Goal: Navigation & Orientation: Find specific page/section

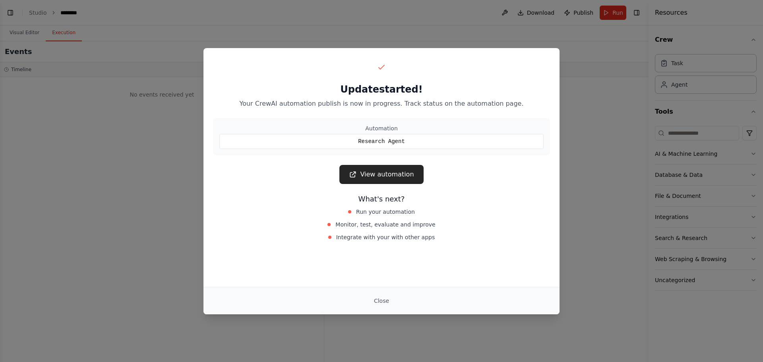
click at [379, 173] on link "View automation" at bounding box center [382, 174] width 84 height 19
click at [117, 95] on div "Update started! Your CrewAI automation publish is now in progress. Track status…" at bounding box center [381, 181] width 763 height 362
click at [388, 299] on button "Close" at bounding box center [382, 301] width 28 height 14
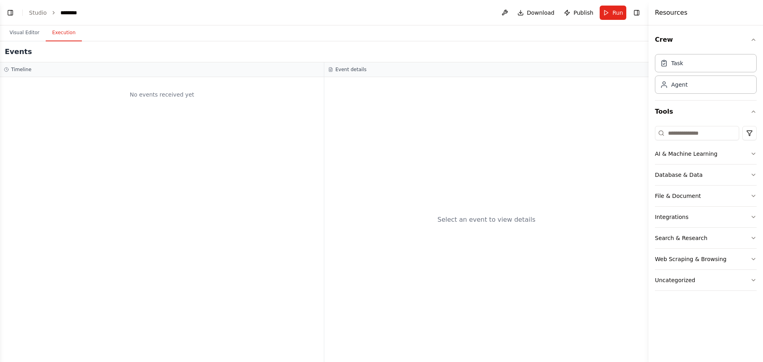
click at [48, 16] on ol "Studio ********" at bounding box center [56, 13] width 54 height 8
click at [41, 13] on link "Studio" at bounding box center [38, 13] width 18 height 6
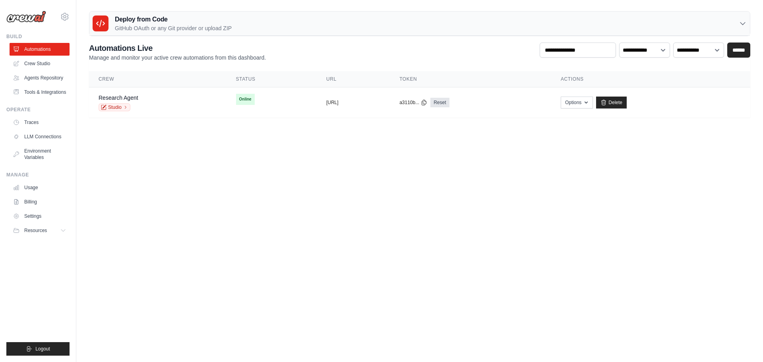
click at [24, 16] on img at bounding box center [26, 17] width 40 height 12
click at [147, 23] on h3 "Deploy from Code" at bounding box center [173, 20] width 117 height 10
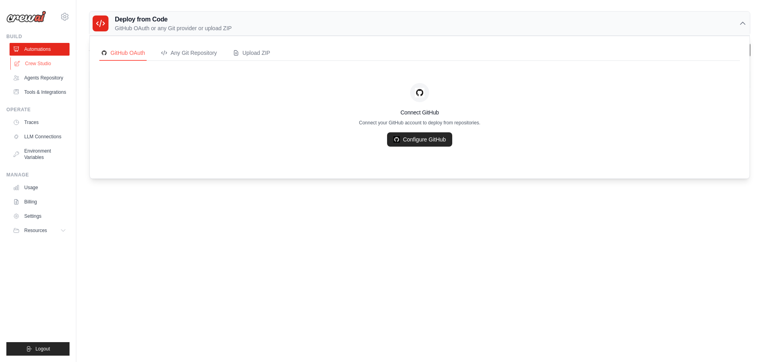
click at [34, 63] on link "Crew Studio" at bounding box center [40, 63] width 60 height 13
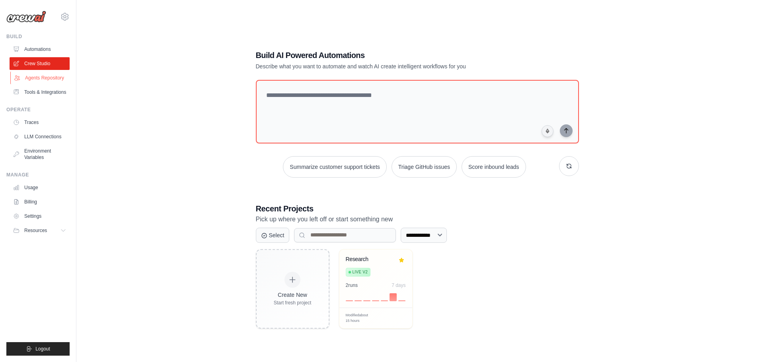
click at [38, 77] on link "Agents Repository" at bounding box center [40, 78] width 60 height 13
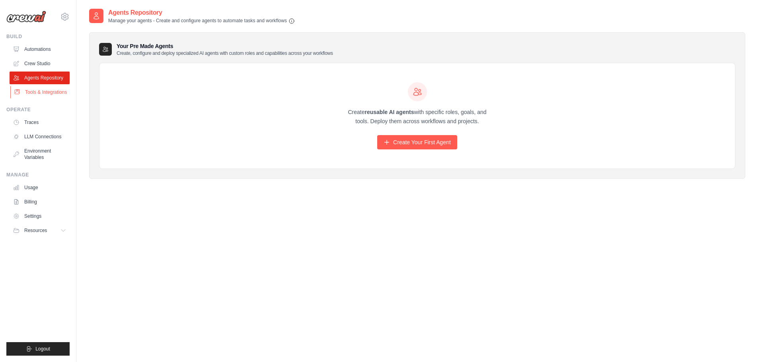
click at [40, 89] on link "Tools & Integrations" at bounding box center [40, 92] width 60 height 13
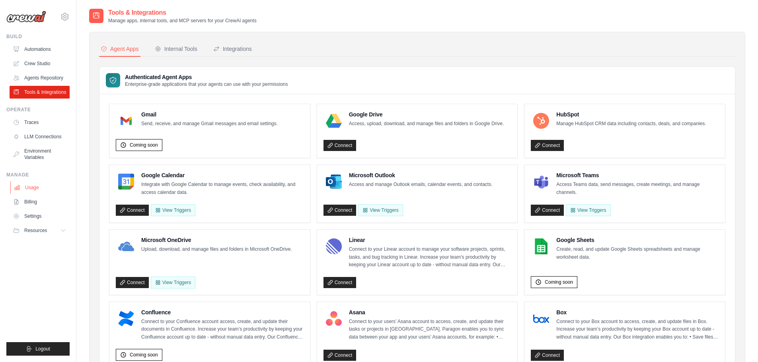
click at [34, 187] on link "Usage" at bounding box center [40, 187] width 60 height 13
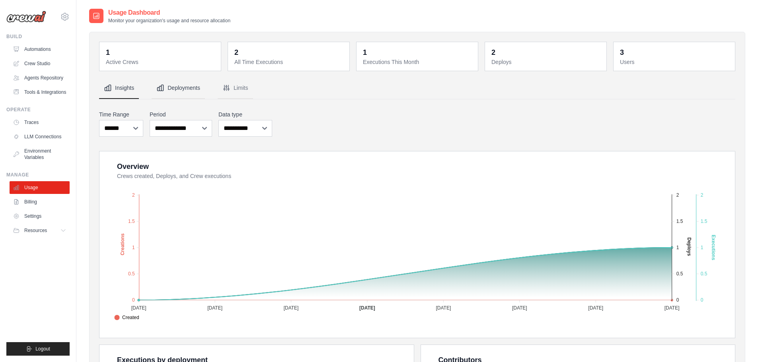
click at [185, 83] on button "Deployments" at bounding box center [178, 88] width 53 height 21
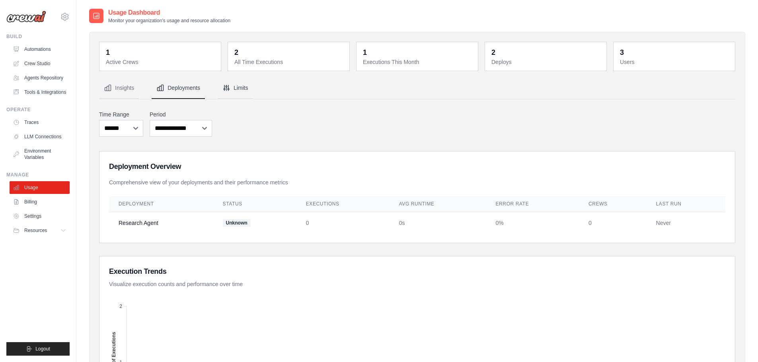
click at [233, 90] on button "Limits" at bounding box center [235, 88] width 35 height 21
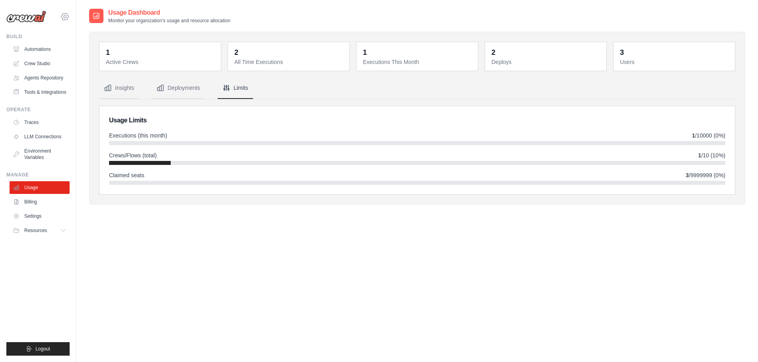
click at [64, 17] on icon at bounding box center [65, 17] width 10 height 10
click at [90, 49] on span "Settings" at bounding box center [98, 49] width 63 height 8
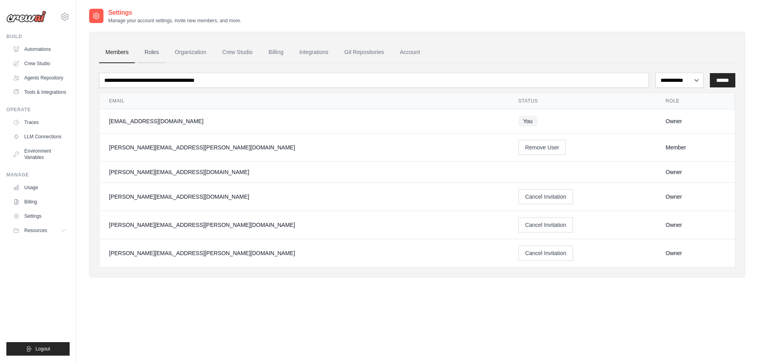
click at [154, 52] on link "Roles" at bounding box center [151, 52] width 27 height 21
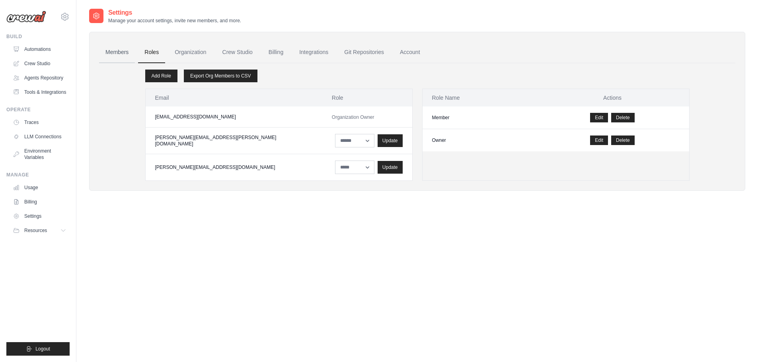
click at [124, 47] on link "Members" at bounding box center [117, 52] width 36 height 21
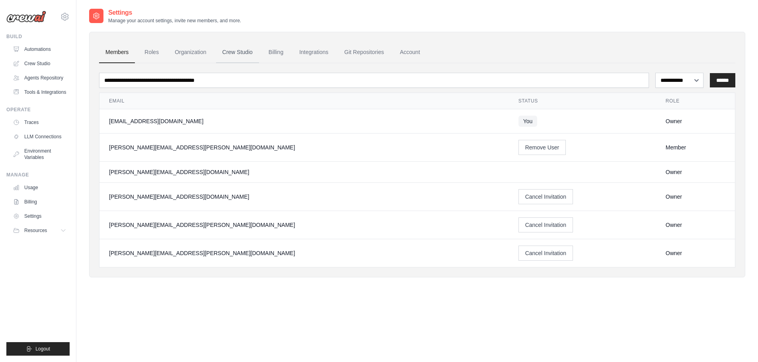
click at [251, 51] on link "Crew Studio" at bounding box center [237, 52] width 43 height 21
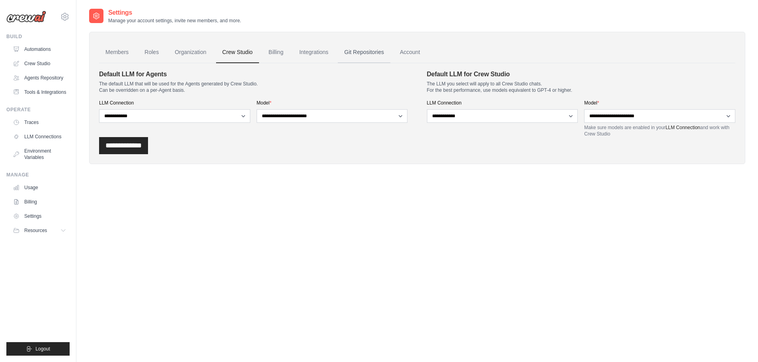
click at [347, 54] on link "Git Repositories" at bounding box center [364, 52] width 52 height 21
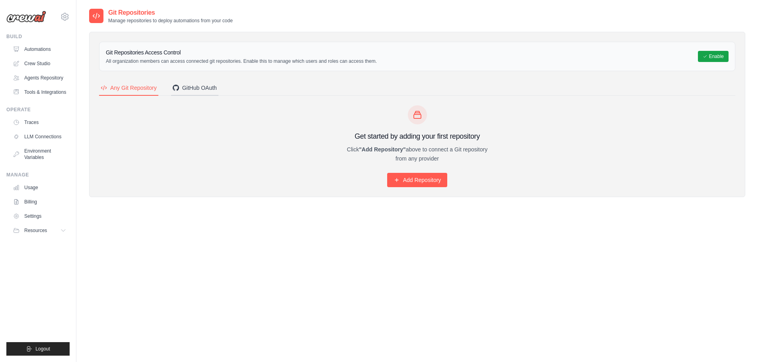
click at [196, 84] on div "GitHub OAuth" at bounding box center [195, 88] width 44 height 8
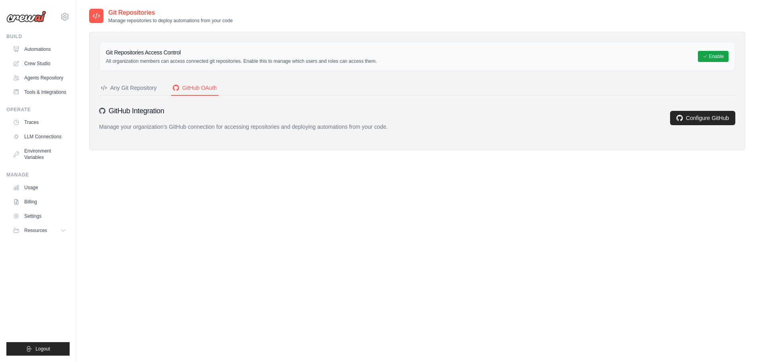
click at [139, 90] on div "Any Git Repository" at bounding box center [129, 88] width 56 height 8
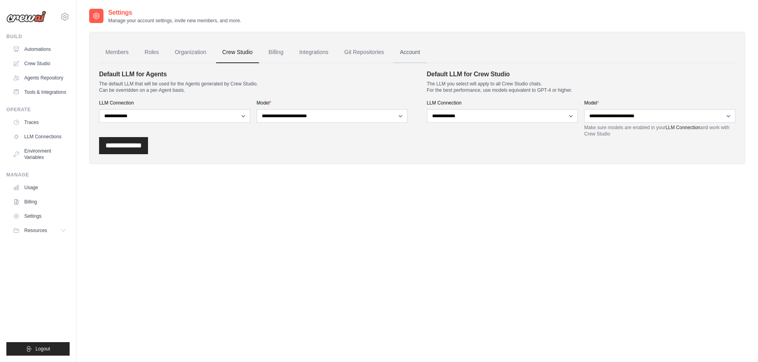
click at [417, 49] on link "Account" at bounding box center [409, 52] width 33 height 21
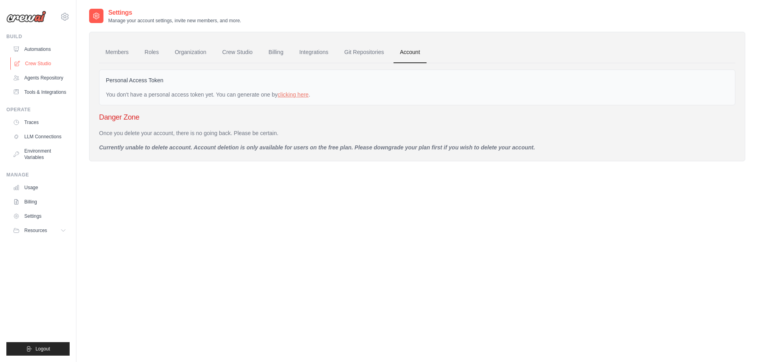
click at [45, 65] on link "Crew Studio" at bounding box center [40, 63] width 60 height 13
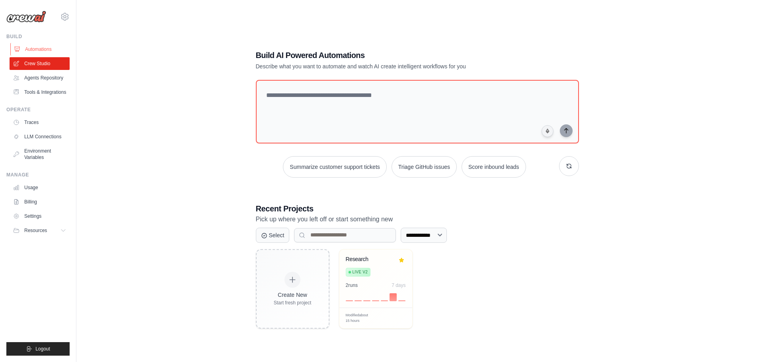
click at [45, 43] on link "Automations" at bounding box center [40, 49] width 60 height 13
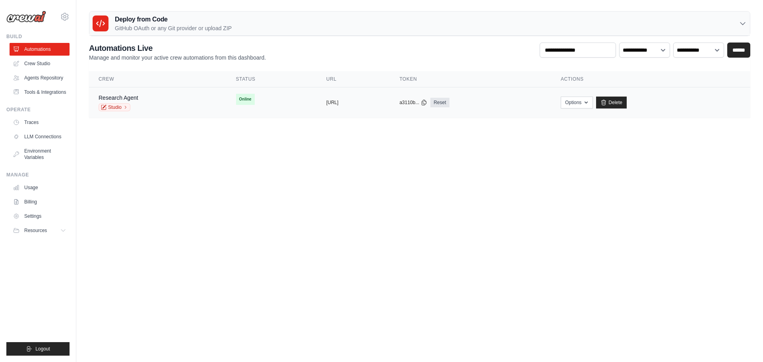
click at [241, 103] on td "Online" at bounding box center [272, 99] width 90 height 24
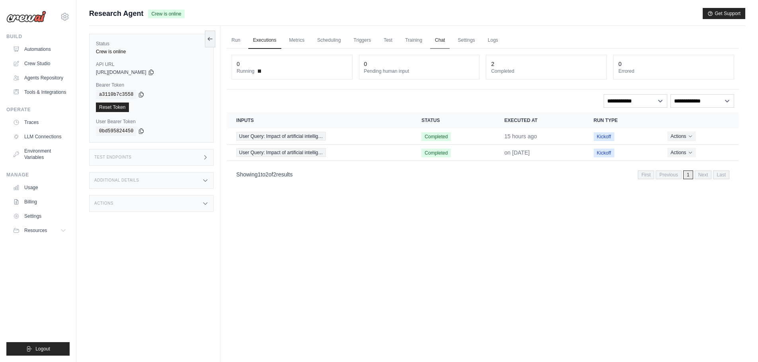
click at [443, 41] on link "Chat" at bounding box center [439, 40] width 19 height 17
click at [684, 136] on button "Actions" at bounding box center [681, 136] width 28 height 10
click at [697, 150] on link "View Details" at bounding box center [703, 150] width 51 height 13
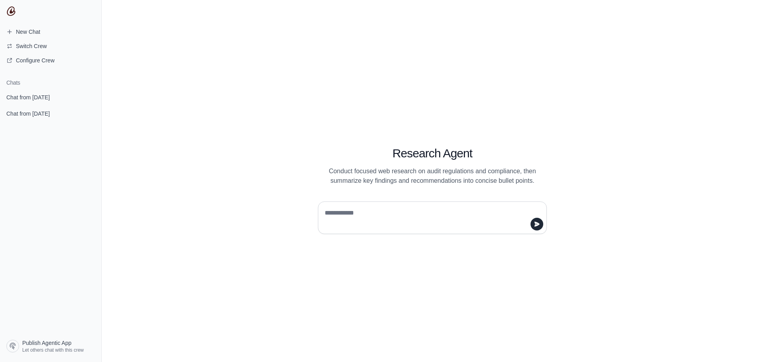
click at [396, 214] on textarea at bounding box center [430, 218] width 214 height 22
type textarea "**********"
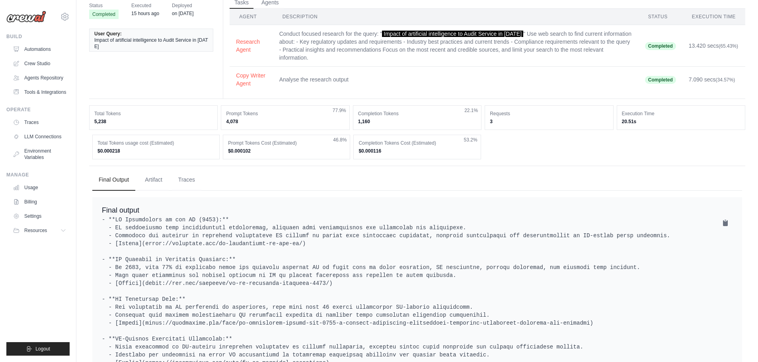
scroll to position [119, 0]
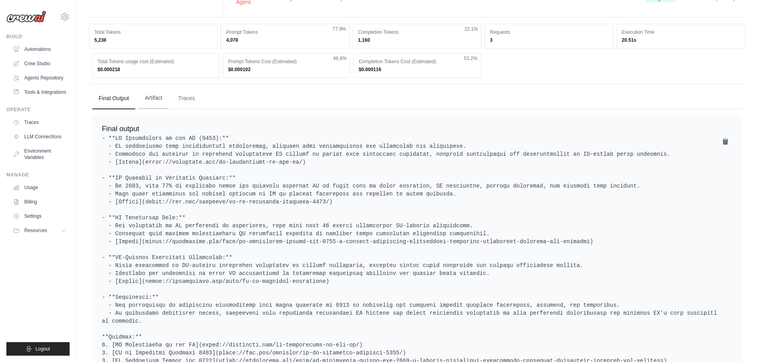
click at [155, 95] on button "Artifact" at bounding box center [153, 97] width 30 height 21
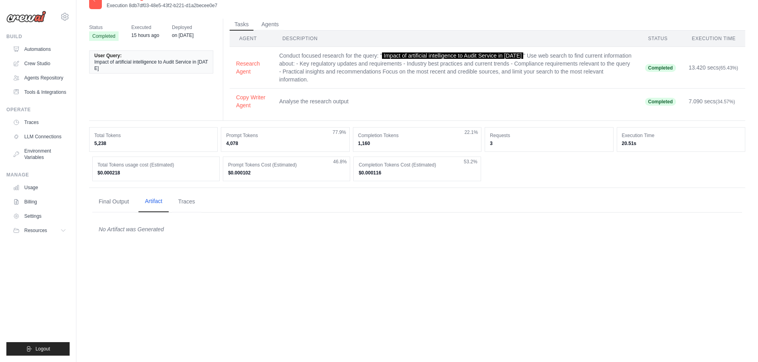
scroll to position [16, 0]
click at [186, 197] on button "Traces" at bounding box center [186, 201] width 29 height 21
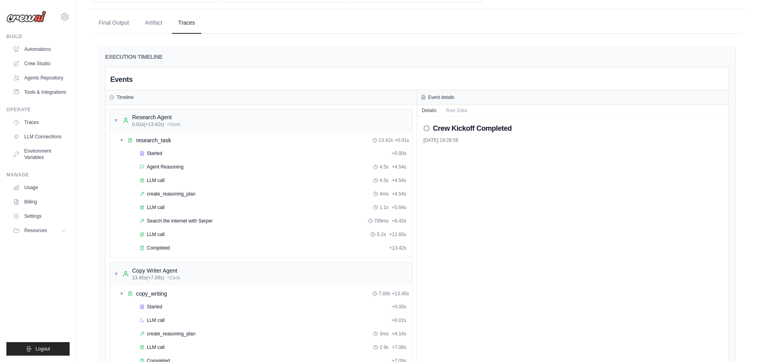
scroll to position [209, 0]
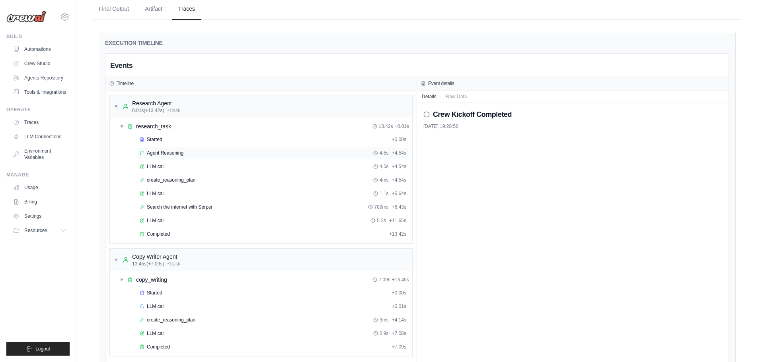
click at [154, 151] on span "Agent Reasoning" at bounding box center [165, 153] width 37 height 6
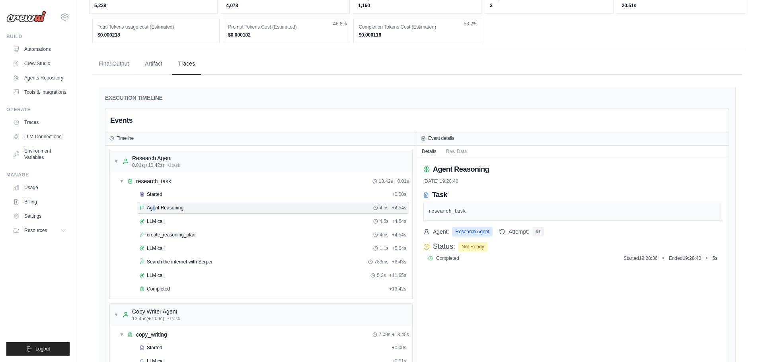
scroll to position [50, 0]
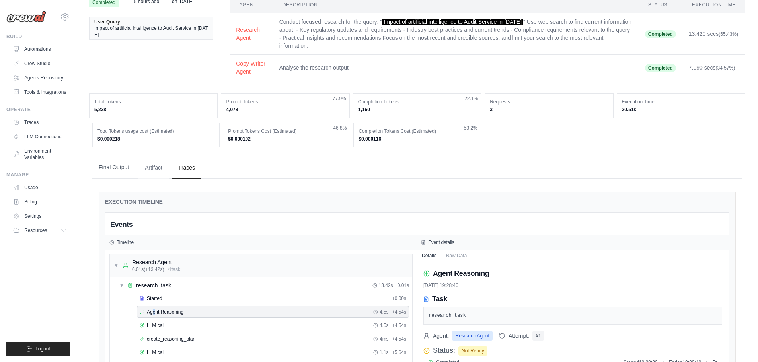
click at [115, 167] on button "Final Output" at bounding box center [113, 167] width 43 height 21
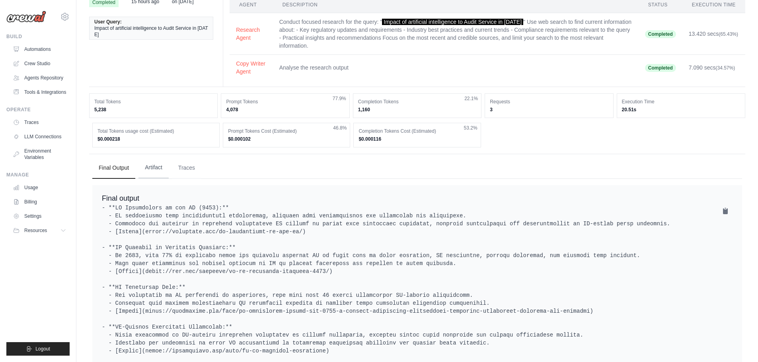
click at [149, 167] on button "Artifact" at bounding box center [153, 167] width 30 height 21
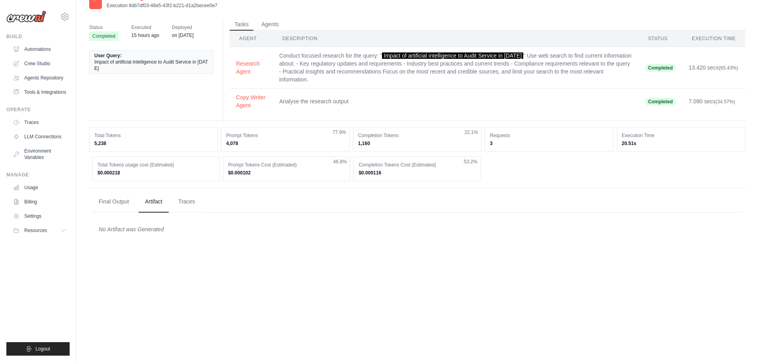
click at [37, 16] on img at bounding box center [26, 17] width 40 height 12
click at [40, 49] on link "Automations" at bounding box center [40, 49] width 60 height 13
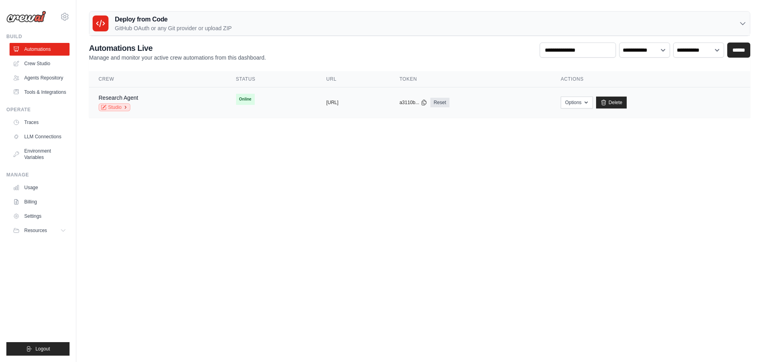
click at [113, 109] on link "Studio" at bounding box center [115, 107] width 32 height 8
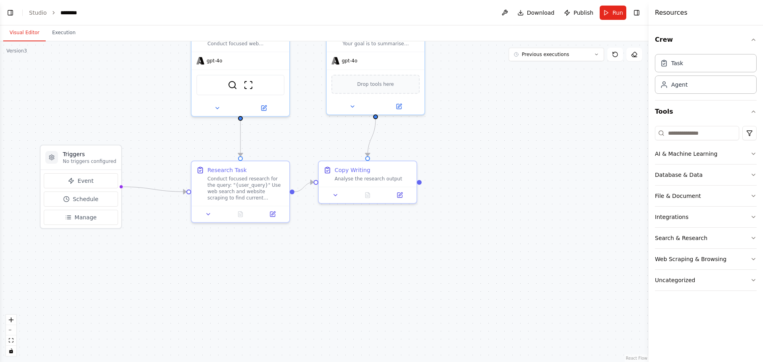
scroll to position [4409, 0]
click at [641, 10] on button "Toggle Right Sidebar" at bounding box center [636, 12] width 11 height 11
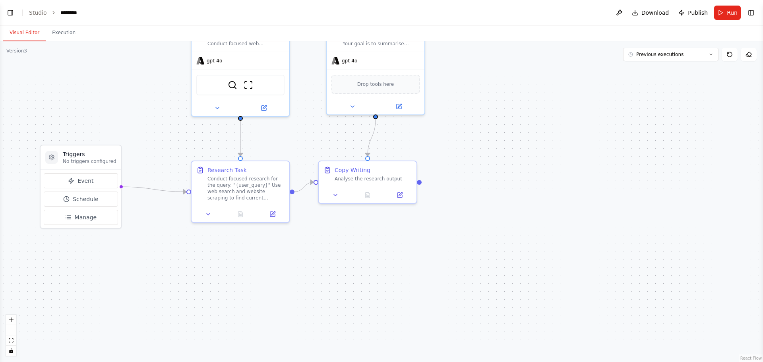
click at [46, 9] on ol "Studio ********" at bounding box center [56, 13] width 54 height 8
click at [43, 13] on link "Studio" at bounding box center [38, 13] width 18 height 6
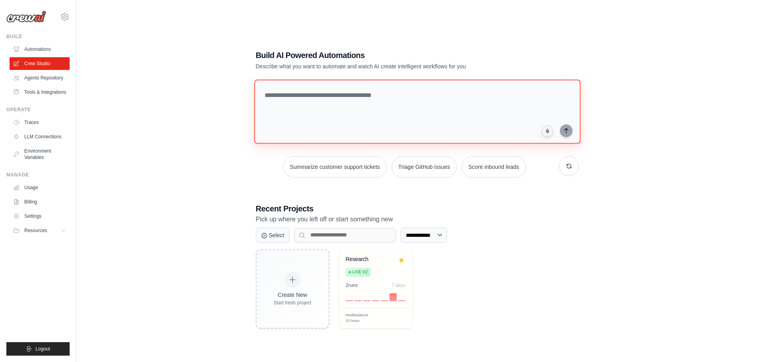
click at [374, 84] on textarea at bounding box center [417, 112] width 326 height 64
click at [373, 87] on textarea at bounding box center [417, 112] width 326 height 64
click at [36, 80] on link "Agents Repository" at bounding box center [40, 78] width 60 height 13
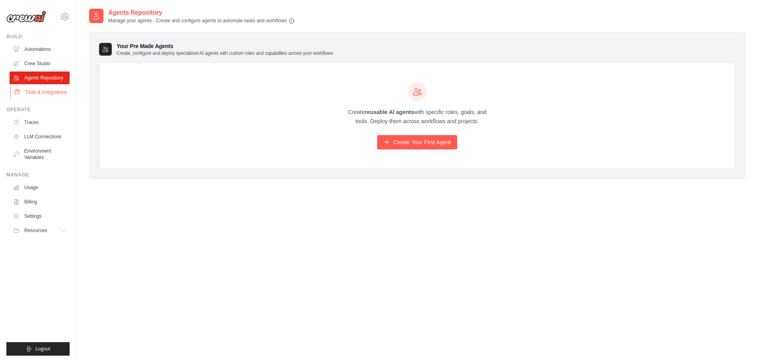
click at [37, 93] on link "Tools & Integrations" at bounding box center [40, 92] width 60 height 13
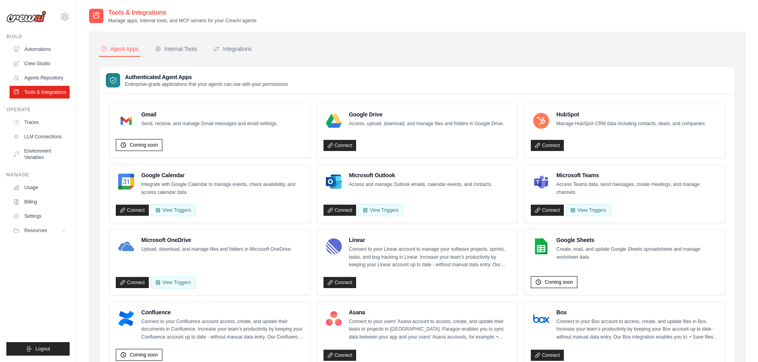
drag, startPoint x: 376, startPoint y: 16, endPoint x: 372, endPoint y: 1, distance: 16.1
click at [377, 17] on div "Tools & Integrations Manage apps, internal tools, and MCP servers for your Crew…" at bounding box center [417, 16] width 656 height 16
click at [408, 15] on div "Tools & Integrations Manage apps, internal tools, and MCP servers for your Crew…" at bounding box center [417, 16] width 656 height 16
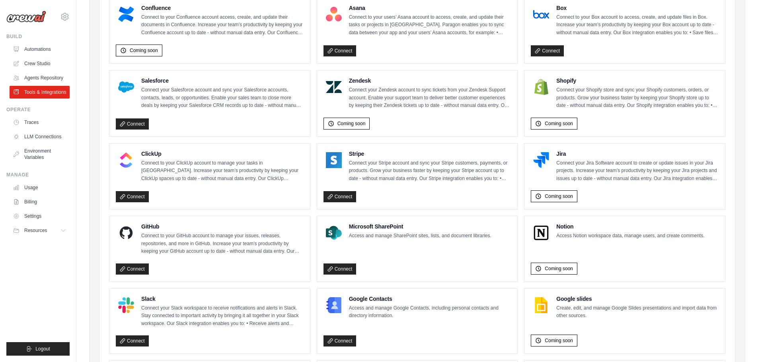
scroll to position [402, 0]
